Goal: Navigation & Orientation: Find specific page/section

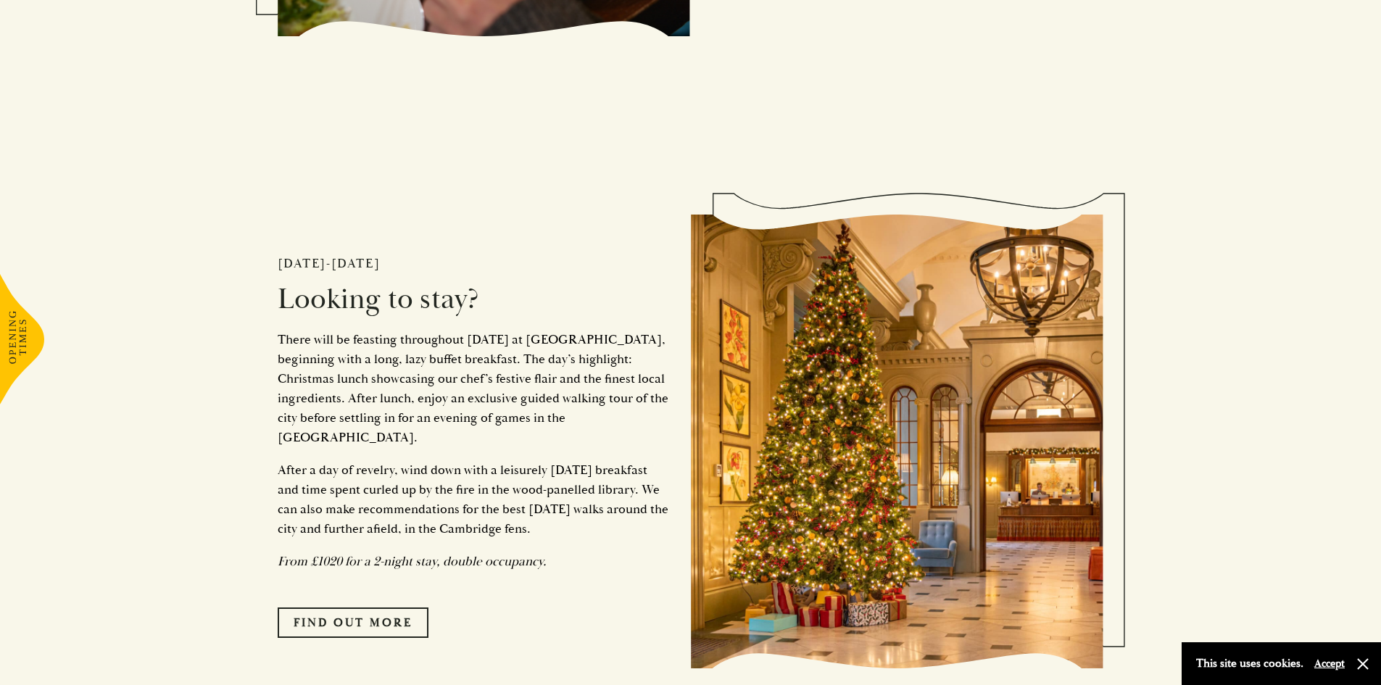
scroll to position [2392, 0]
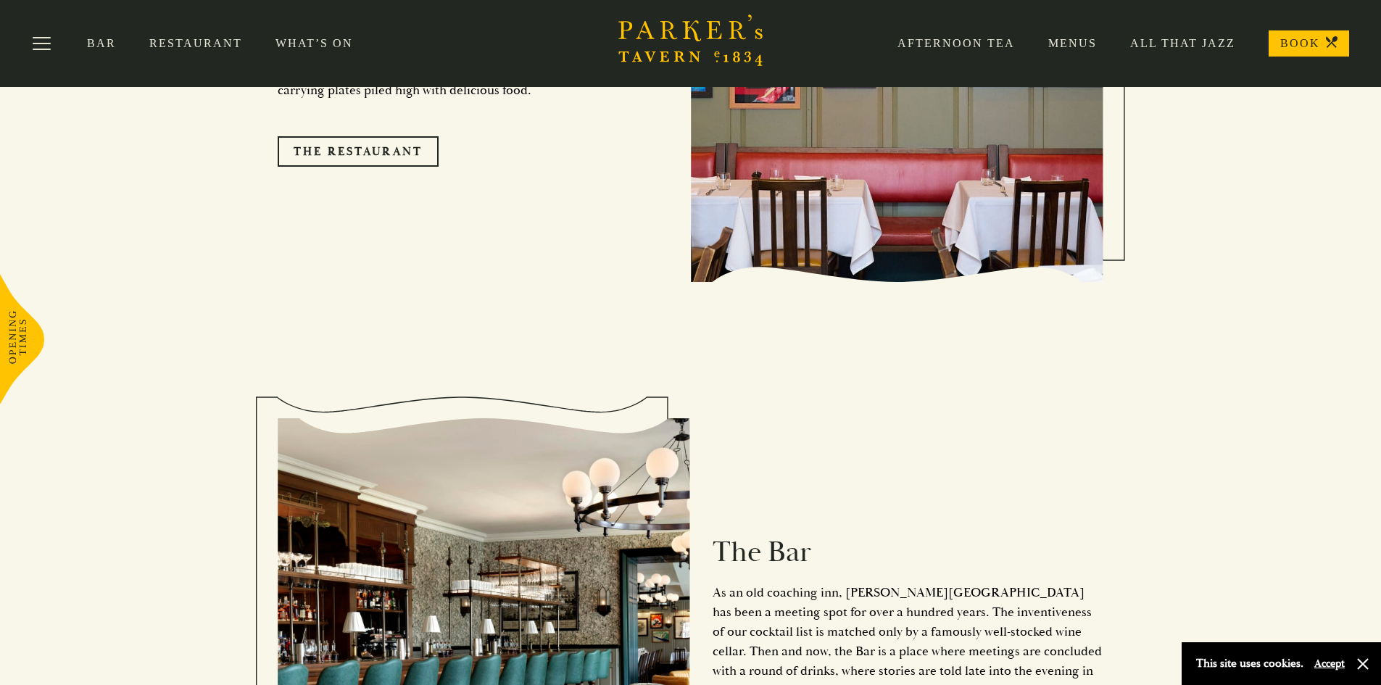
scroll to position [1450, 0]
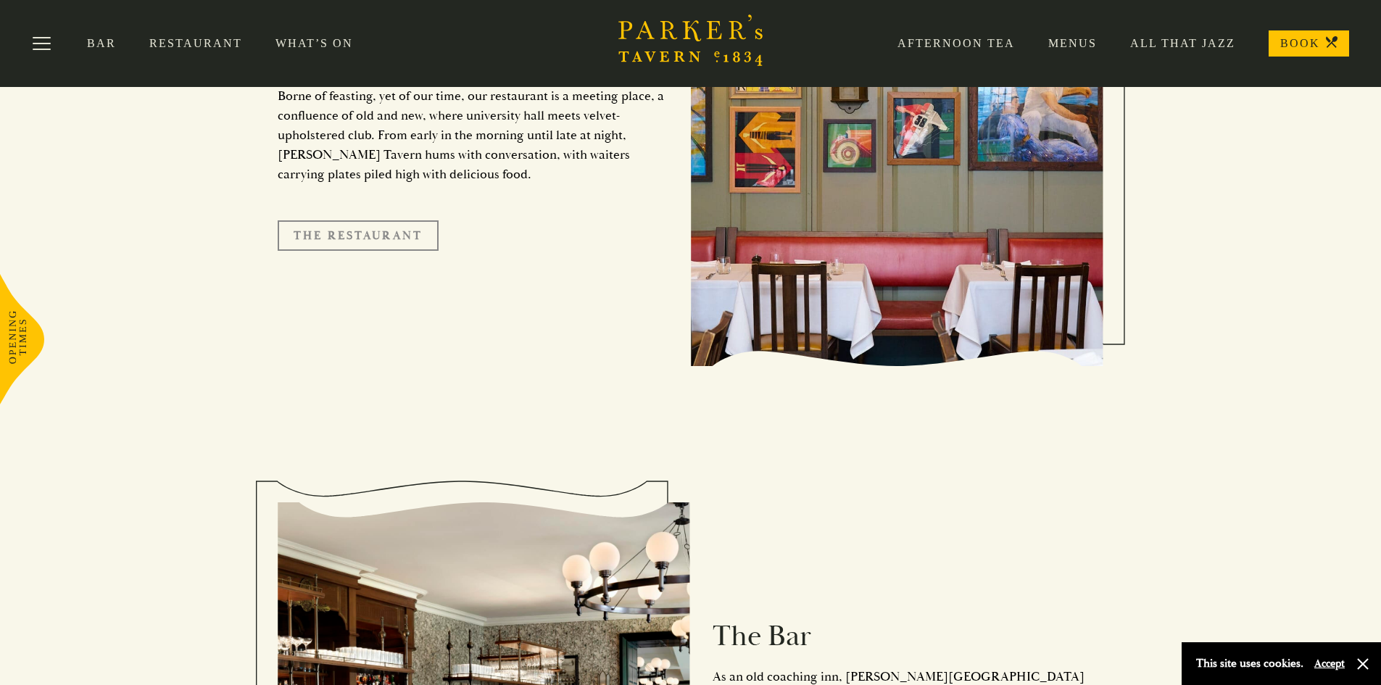
click at [363, 220] on link "The Restaurant" at bounding box center [358, 235] width 161 height 30
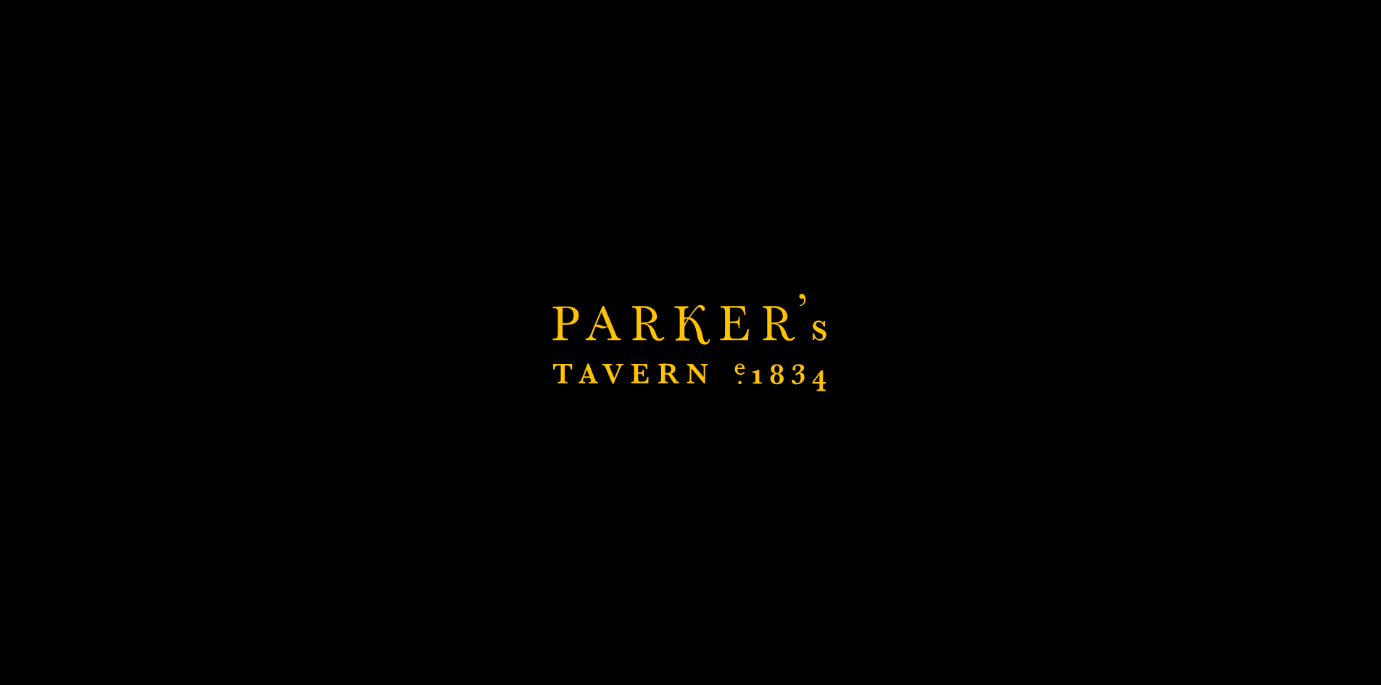
scroll to position [1578, 0]
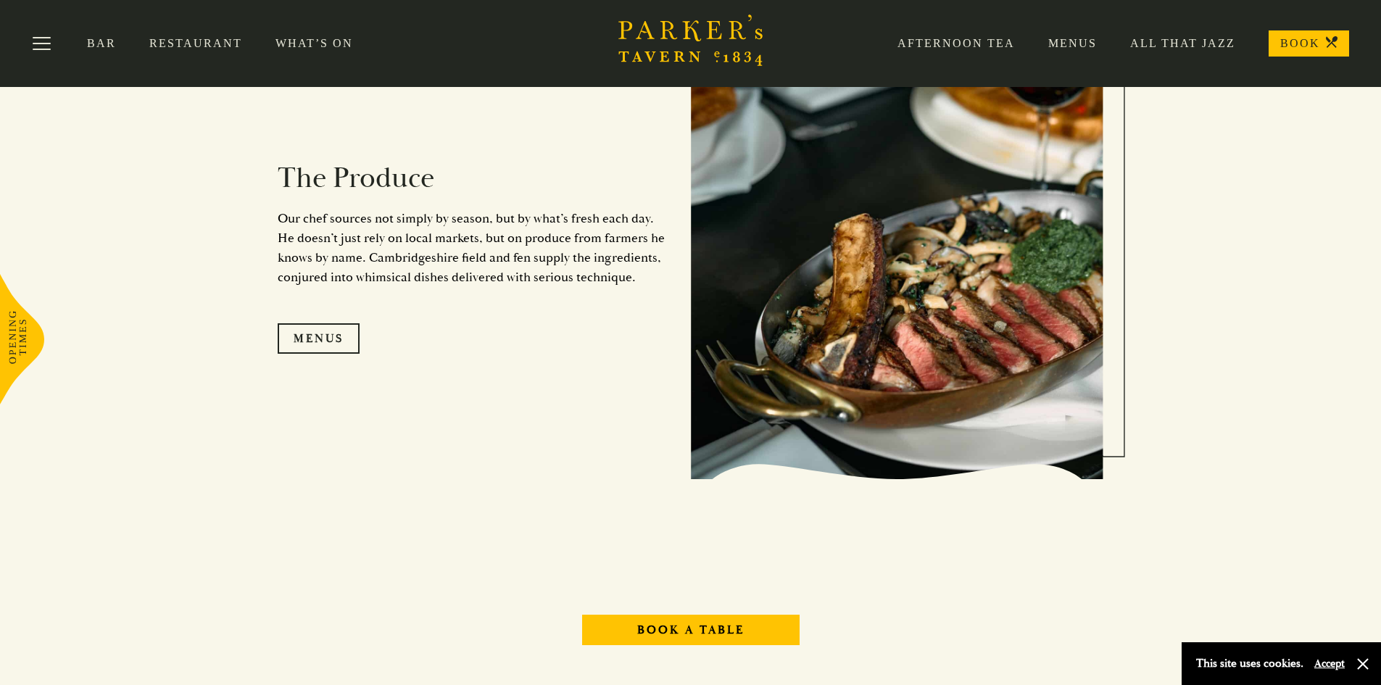
scroll to position [1450, 0]
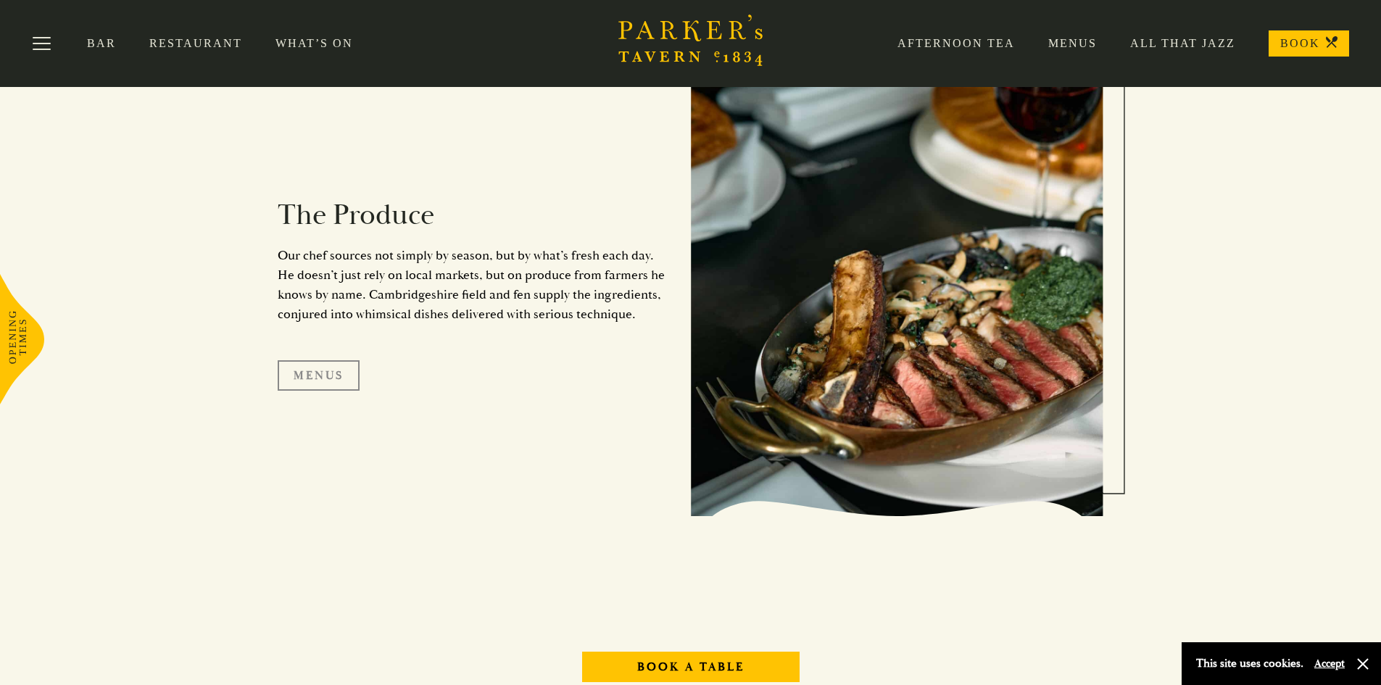
click at [310, 375] on link "Menus" at bounding box center [319, 375] width 82 height 30
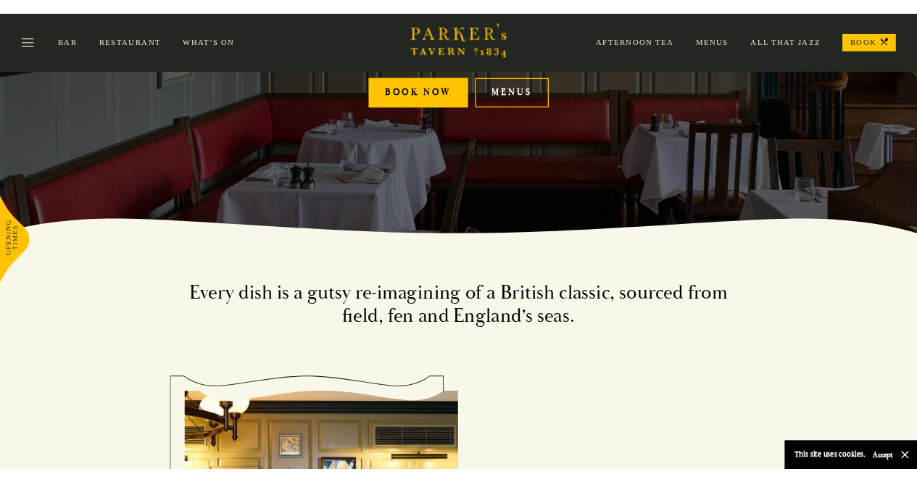
scroll to position [145, 0]
